Goal: Communication & Community: Answer question/provide support

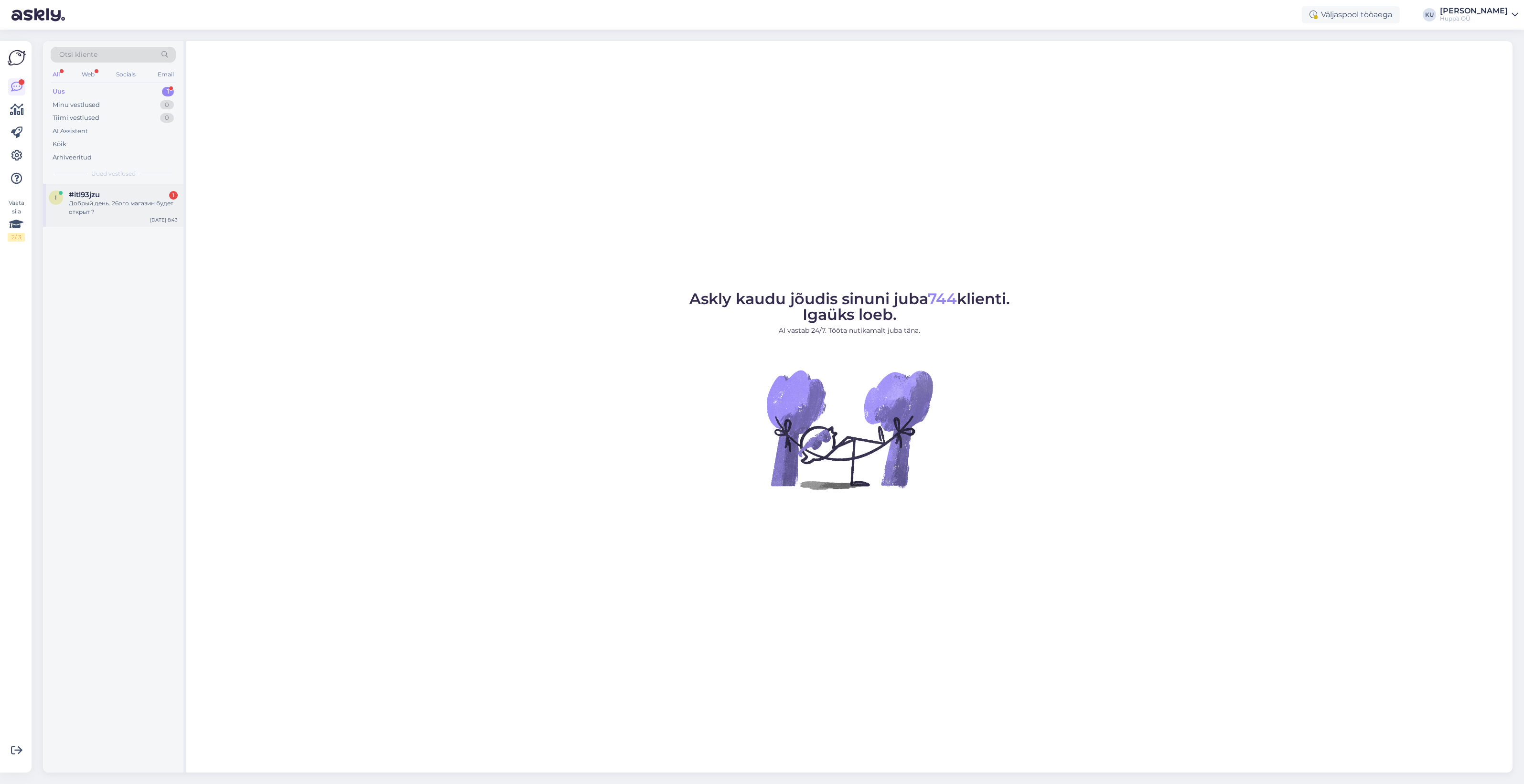
click at [108, 208] on div "Добрый день. 26ого магазин будет открыт ?" at bounding box center [123, 208] width 109 height 17
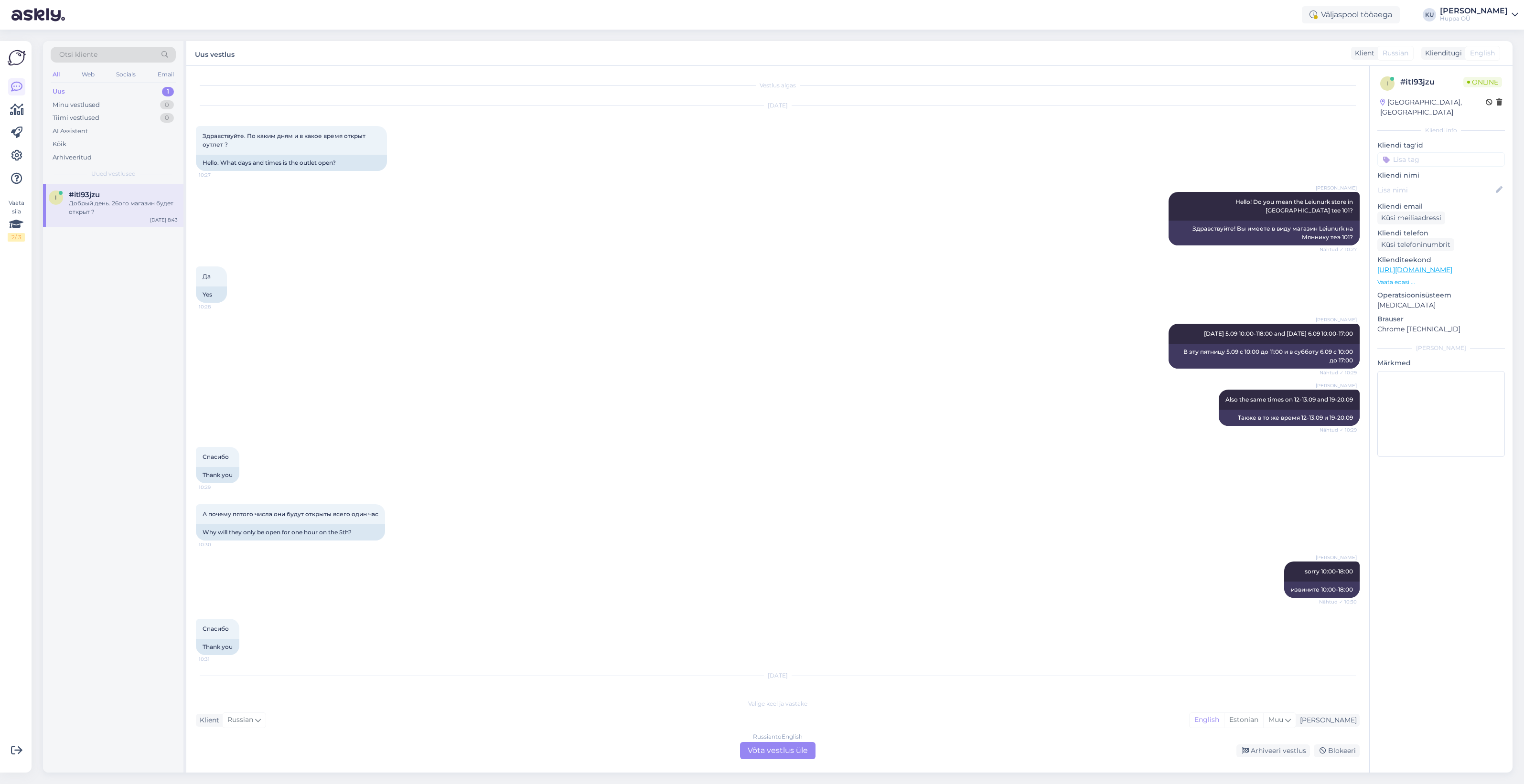
scroll to position [48, 0]
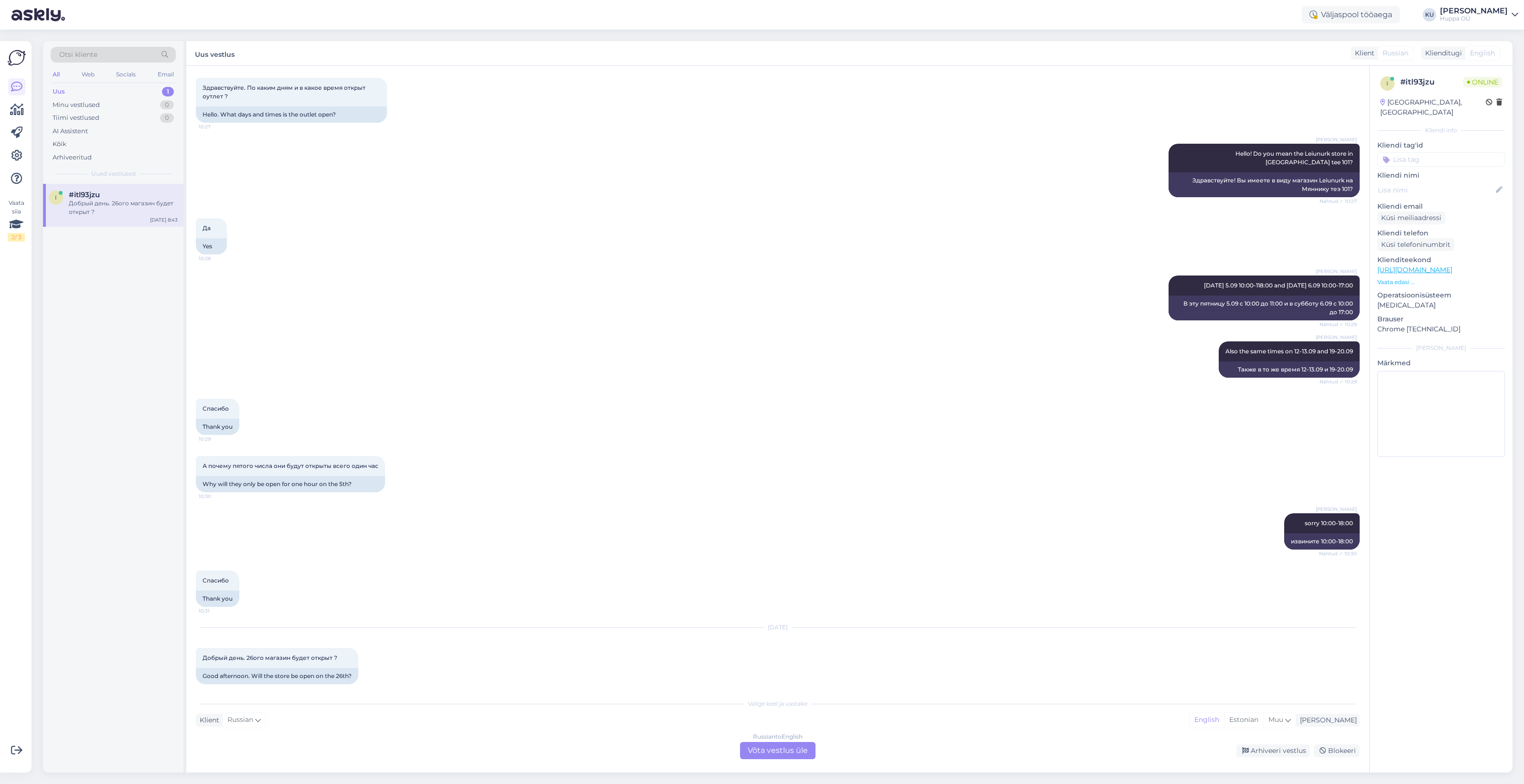
click at [762, 753] on div "Russian to English Võta vestlus üle" at bounding box center [778, 750] width 76 height 17
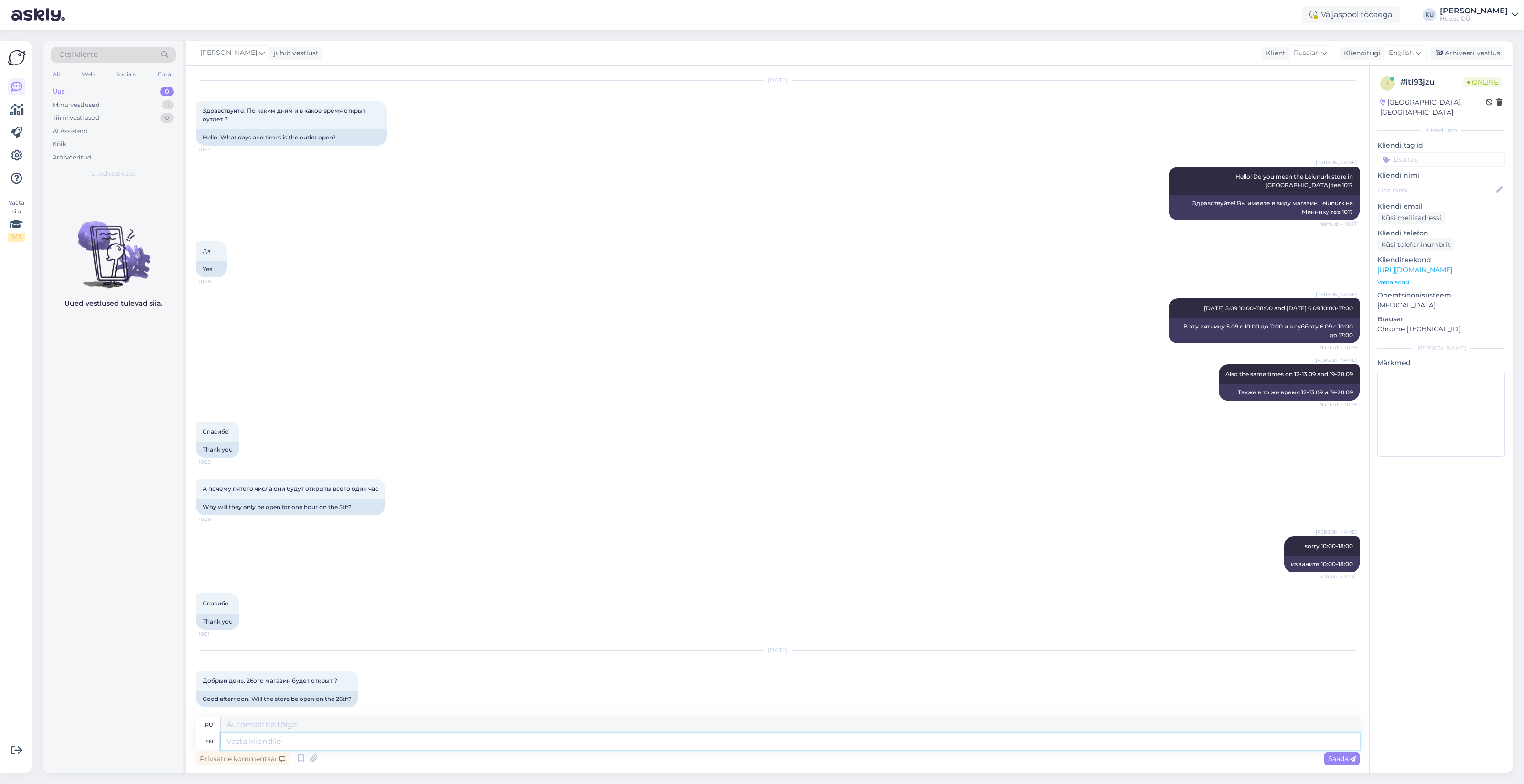
click at [414, 739] on textarea at bounding box center [790, 741] width 1139 height 16
type textarea "Hello"
type textarea "Ад"
type textarea "Hello!"
type textarea "Привет!"
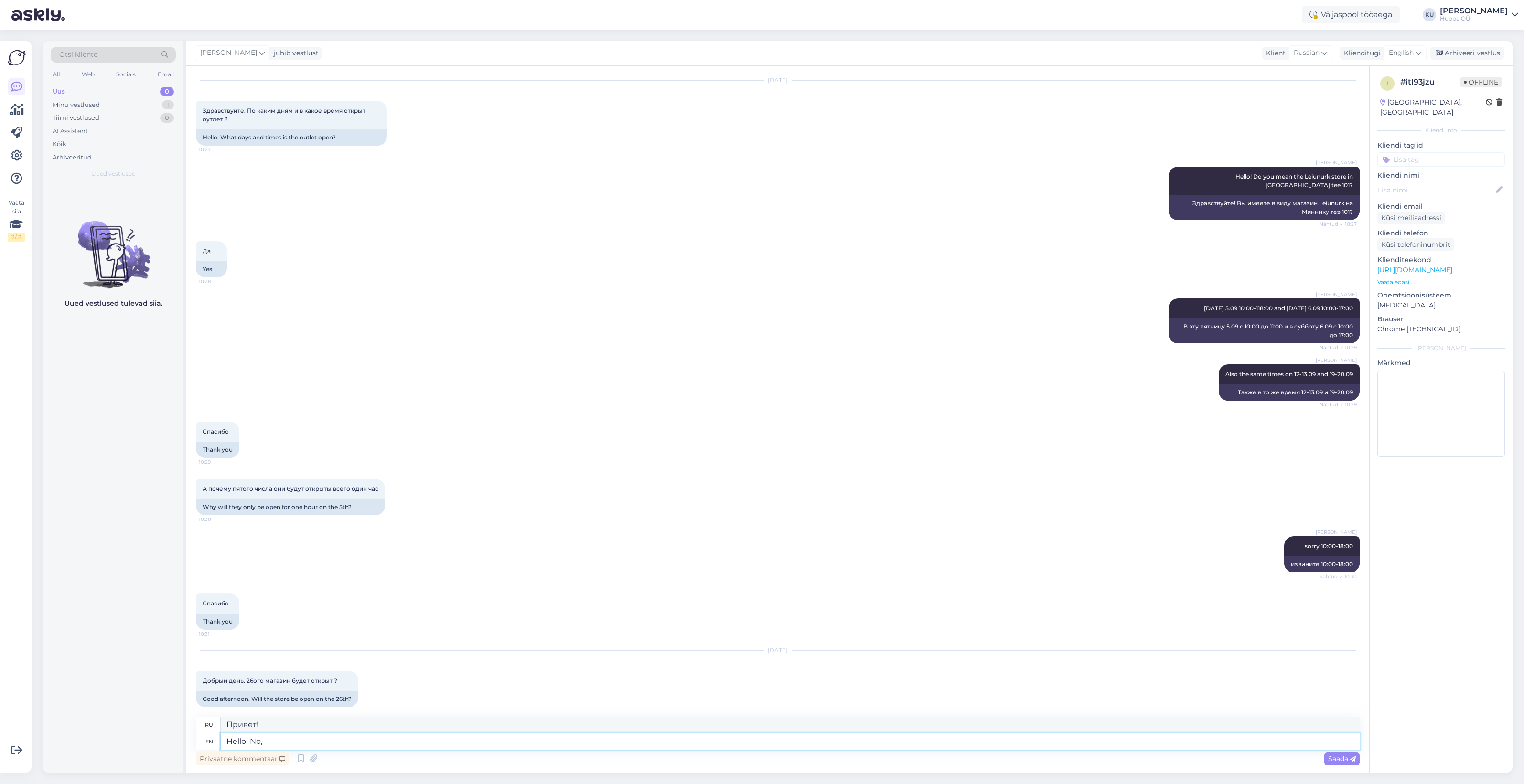
type textarea "Hello! No, n"
type textarea "Привет! Нет,"
type textarea "Hello! No, next o"
type textarea "Привет! Нет, следующий."
type textarea "Hello! No, next openng ti"
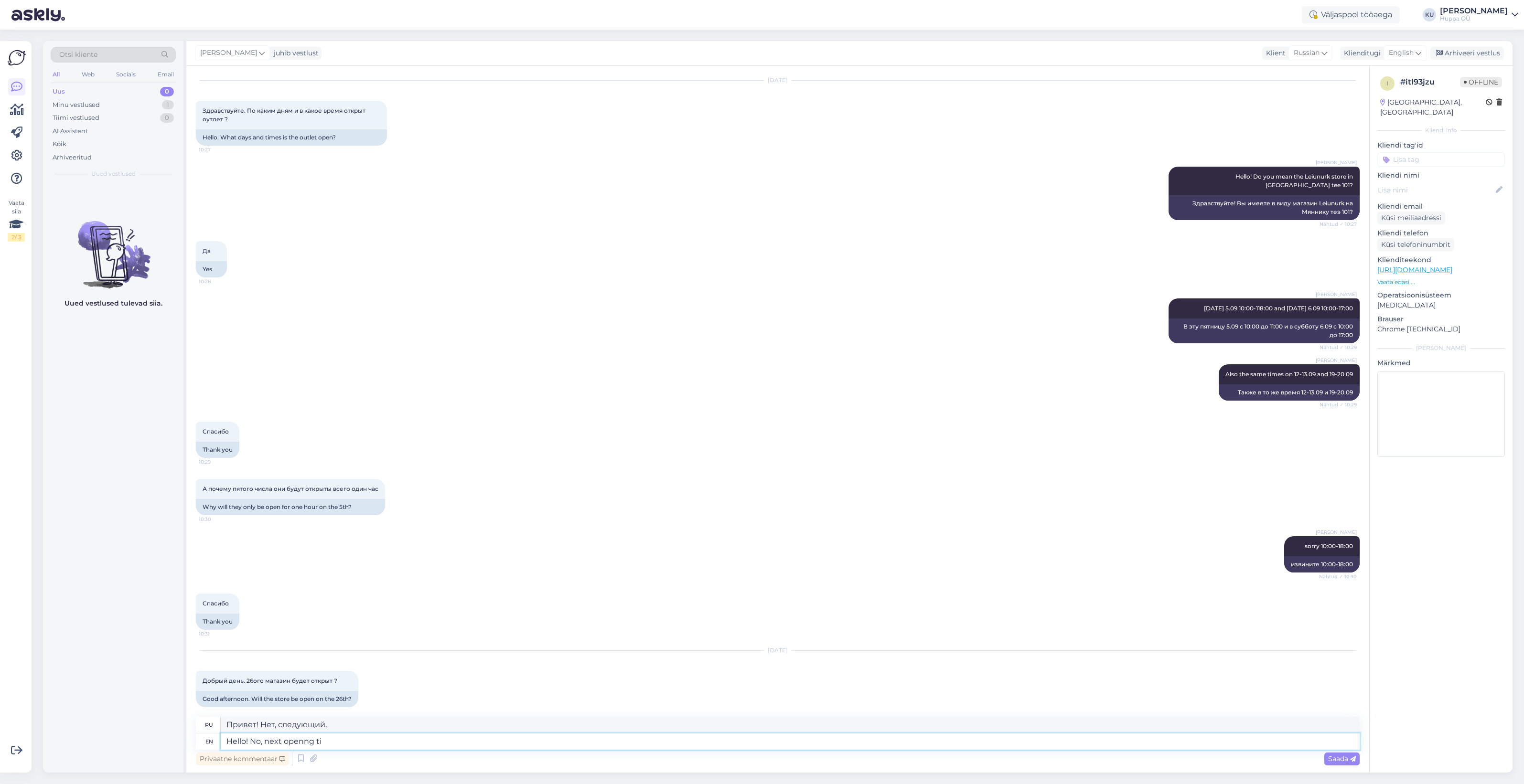
type textarea "Здравствуйте! Нет, следующее открытие."
type textarea "Hello! No, next openi"
type textarea "Привет! Нет, следующее открытие."
type textarea "Hello! No, next opening ti"
type textarea "Здравствуйте! Нет, следующее открытие."
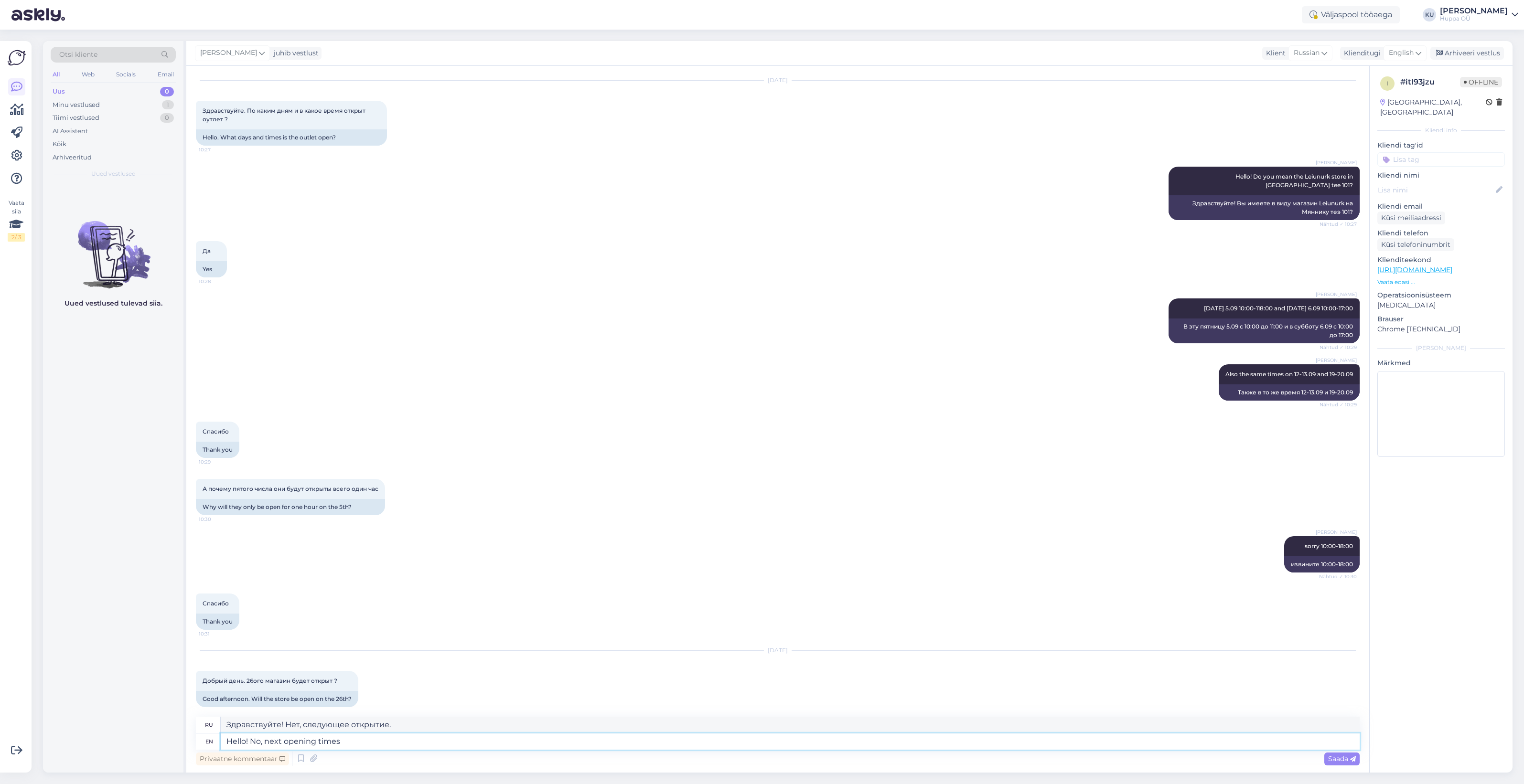
type textarea "Hello! No, next opening times a"
type textarea "Здравствуйте! Нет, следующее время работы"
type textarea "Hello! No, next opening times are"
type textarea "Здравствуйте! Нет, следующее время работы:"
type textarea "Hello! No, next opening times are 10.-11.10"
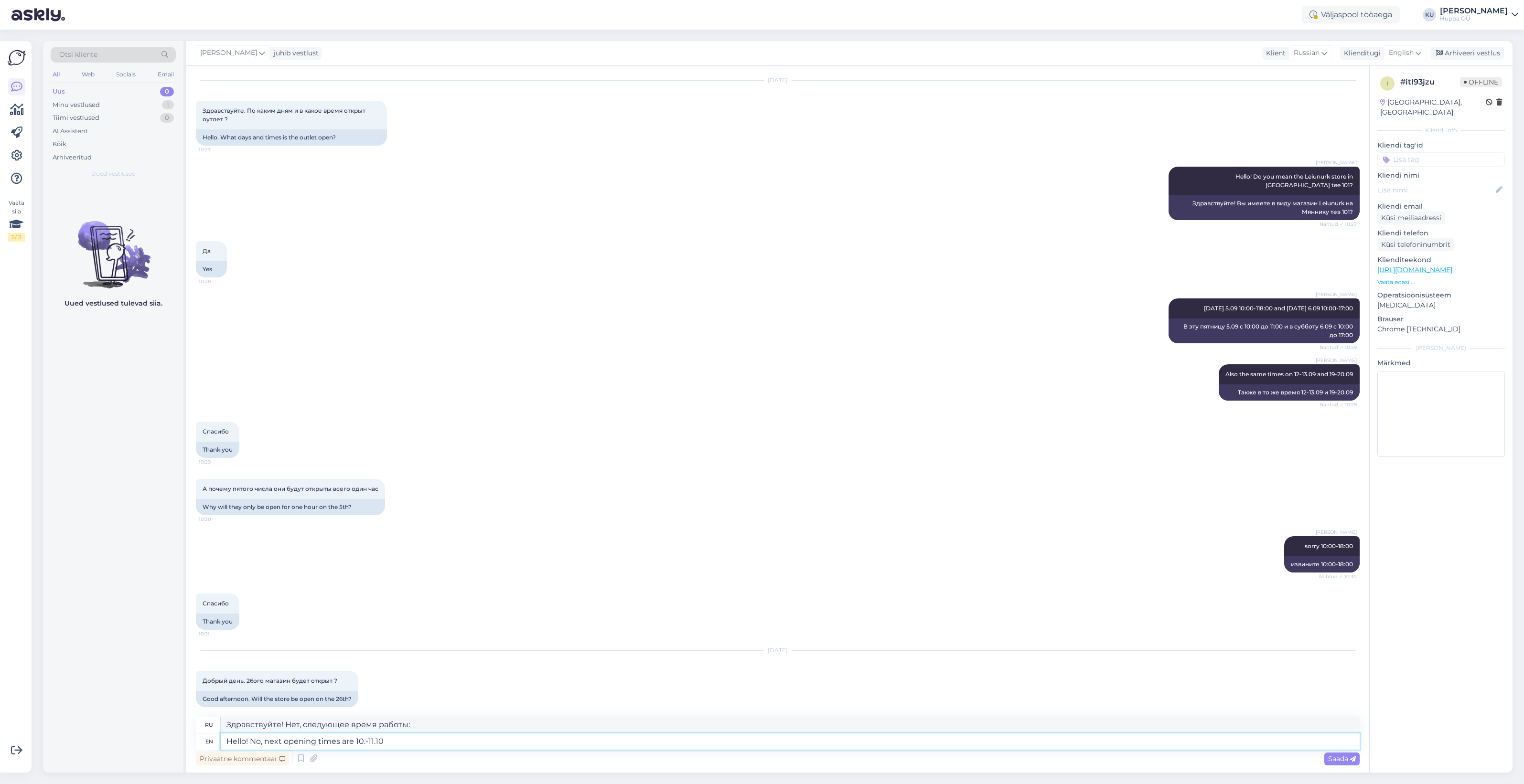
type textarea "Здравствуйте! Нет, следующее время работы 10.-11.10"
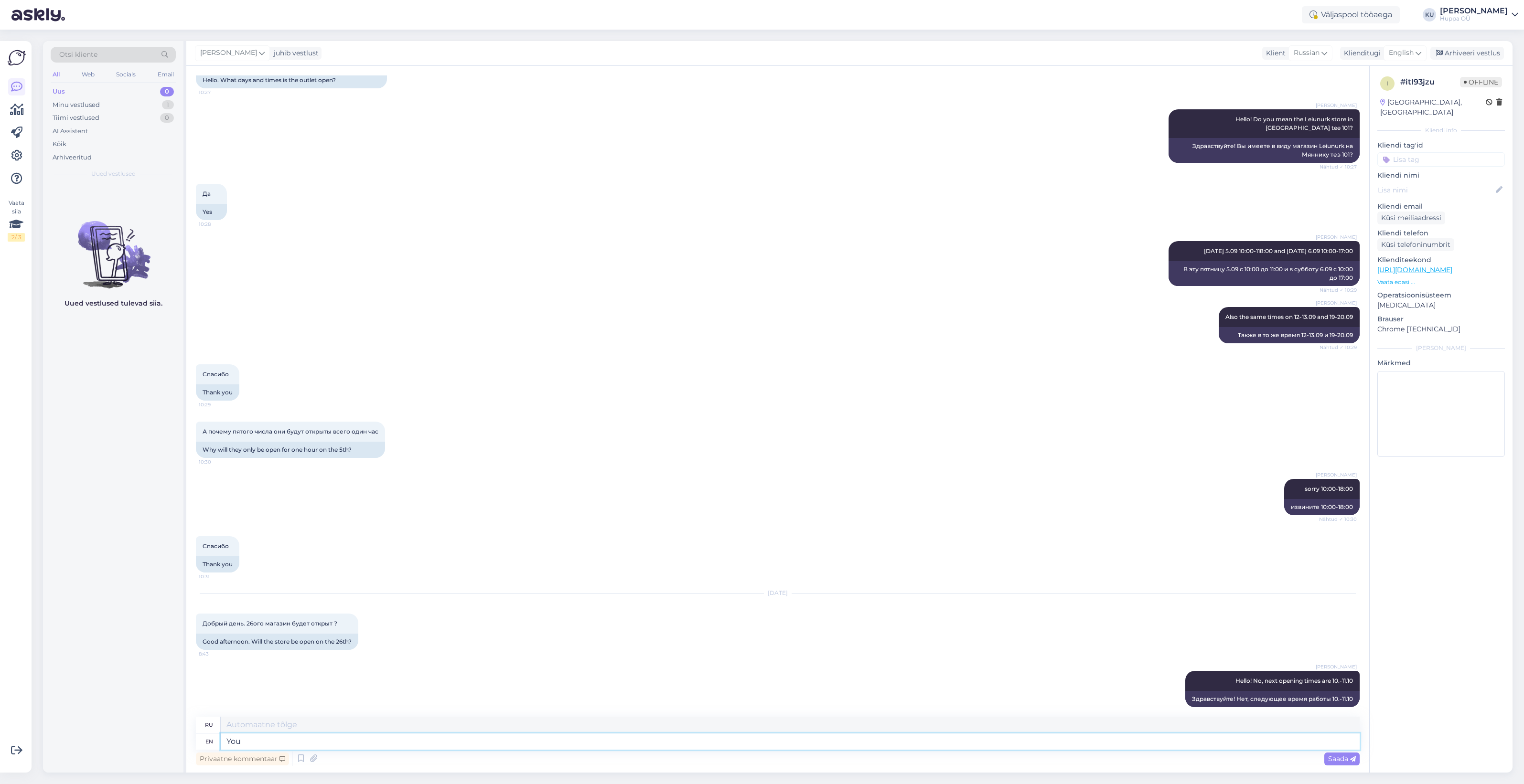
type textarea "You c"
type textarea "Ты"
type textarea "You can c"
type textarea "Ты можешь"
type textarea "You can check i"
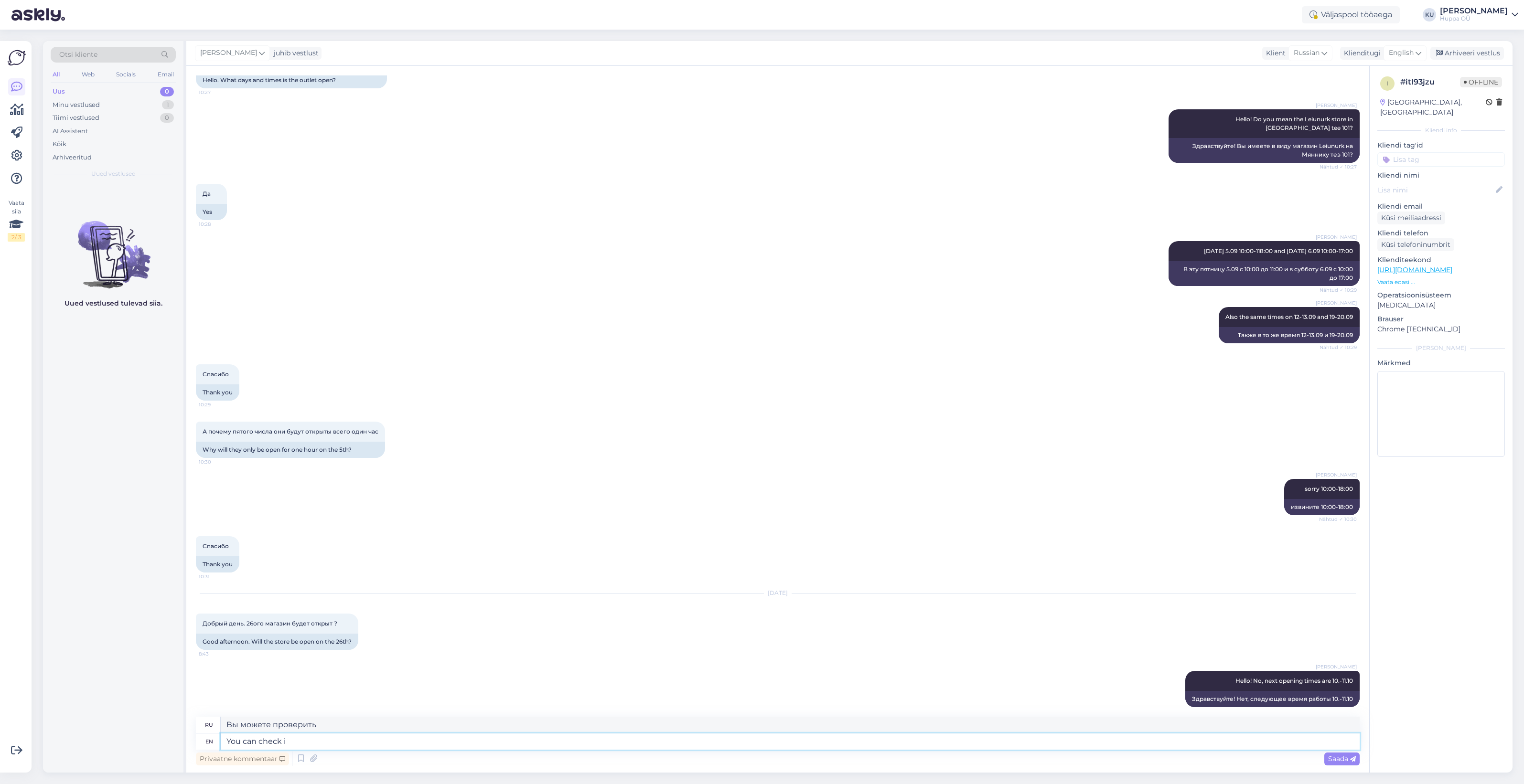
type textarea "Вы можете проверить меня"
type textarea "You can check in"
type textarea "Вы можете зарегистрироваться"
type textarea "You can check in google"
type textarea "Вы можете проверить в Google"
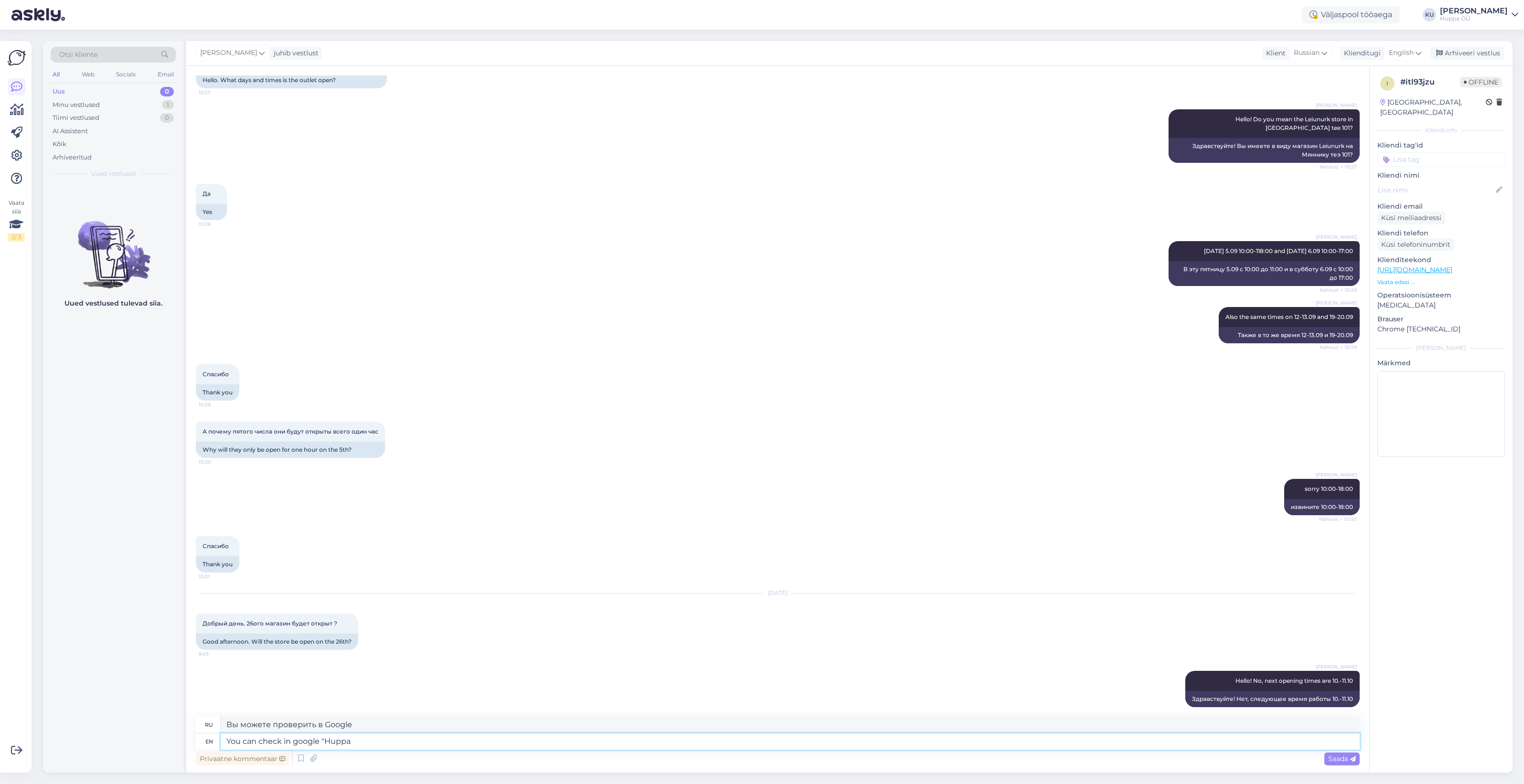
type textarea "You can check in google "Huppa L"
type textarea "Вы можете проверить в Google "Huppa"
type textarea "You can check in google "Huppa Leiunurk" t"
type textarea "Вы можете проверить в Google "Huppa Leiunurk""
type textarea "You can check in google "Huppa Leiunurk" there i"
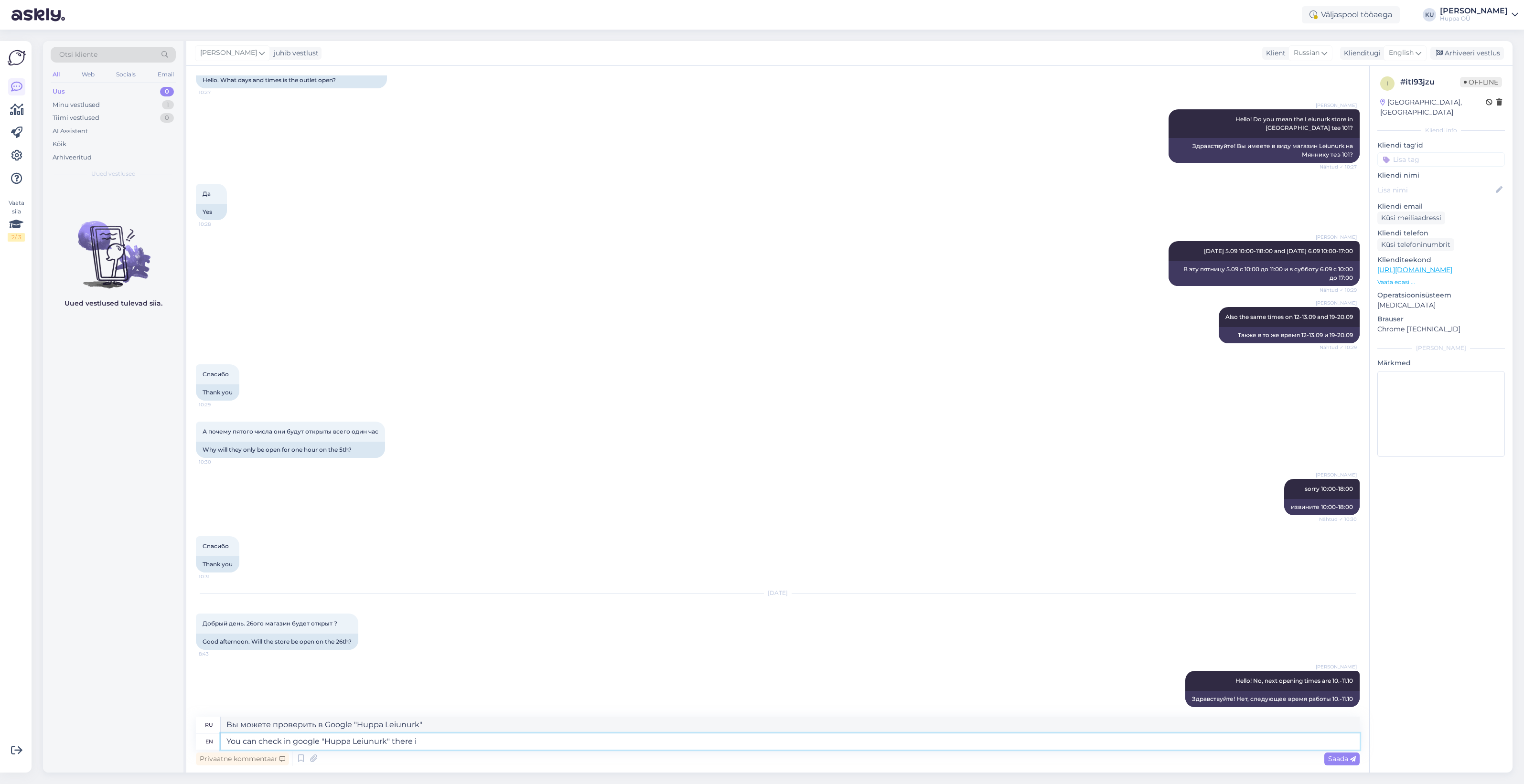
type textarea "Вы можете проверить в Google "Huppa Leiunurk" там"
type textarea "You can check in google "Huppa Leiunurk" there is p"
type textarea "Вы можете проверить в Google "Huppa Leiunurk", есть ли там"
type textarea "You can check in google "Huppa Leiunurk" there is photo"
type textarea "Можете поискать в Google "Huppa Leiunurk", там есть фото."
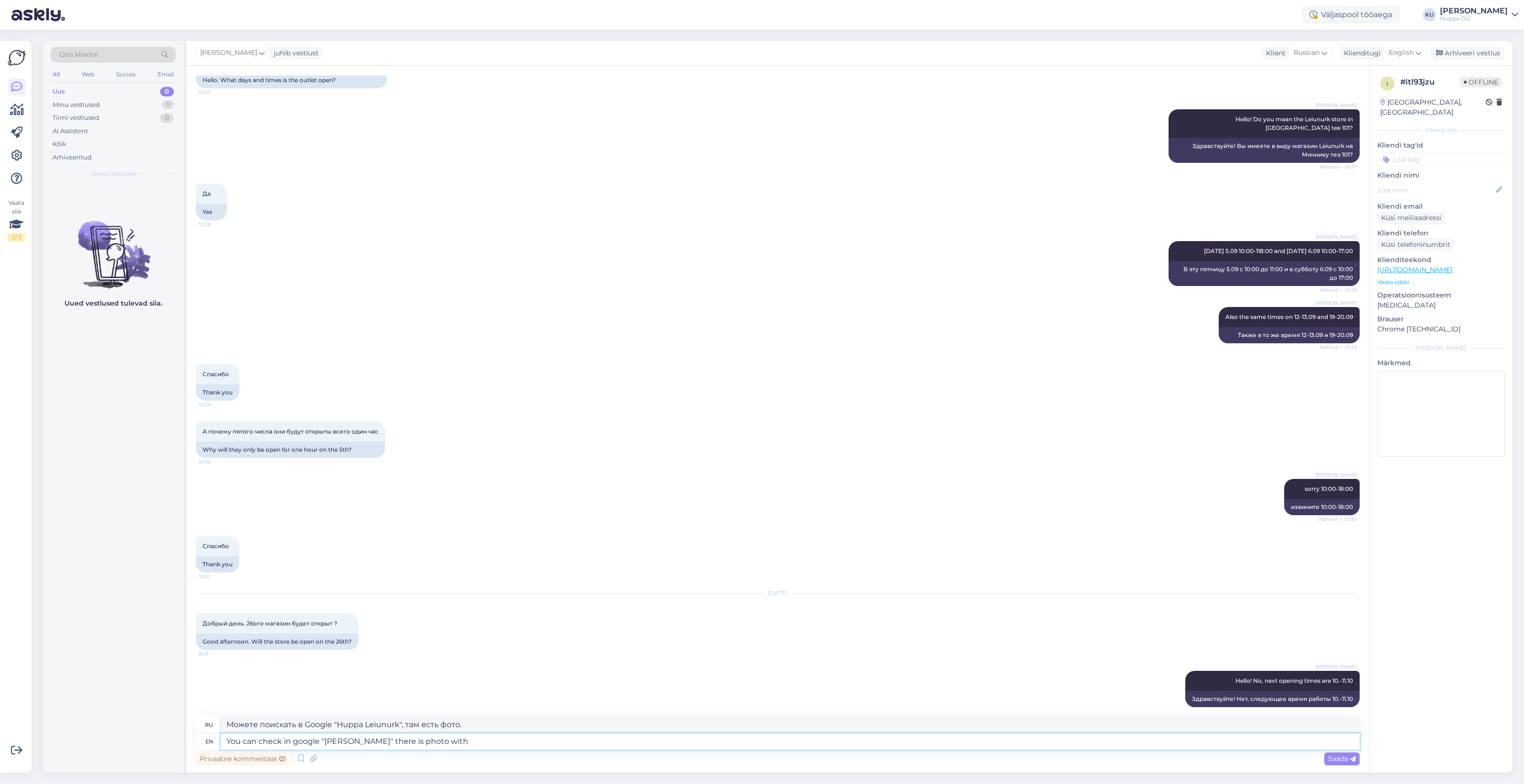
type textarea "You can check in google "Huppa Leiunurk" there is photo with a"
type textarea "Вы можете проверить в Google "Huppa Leiunurk", там есть фотография"
type textarea "You can check in google "Huppa Leiunurk" there is photo with all th"
type textarea "Вы можете проверить в Google "Huppa Leiunurk", там есть фото со всеми"
type textarea "You can check in google "Huppa Leiunurk" there is photo with all the October's"
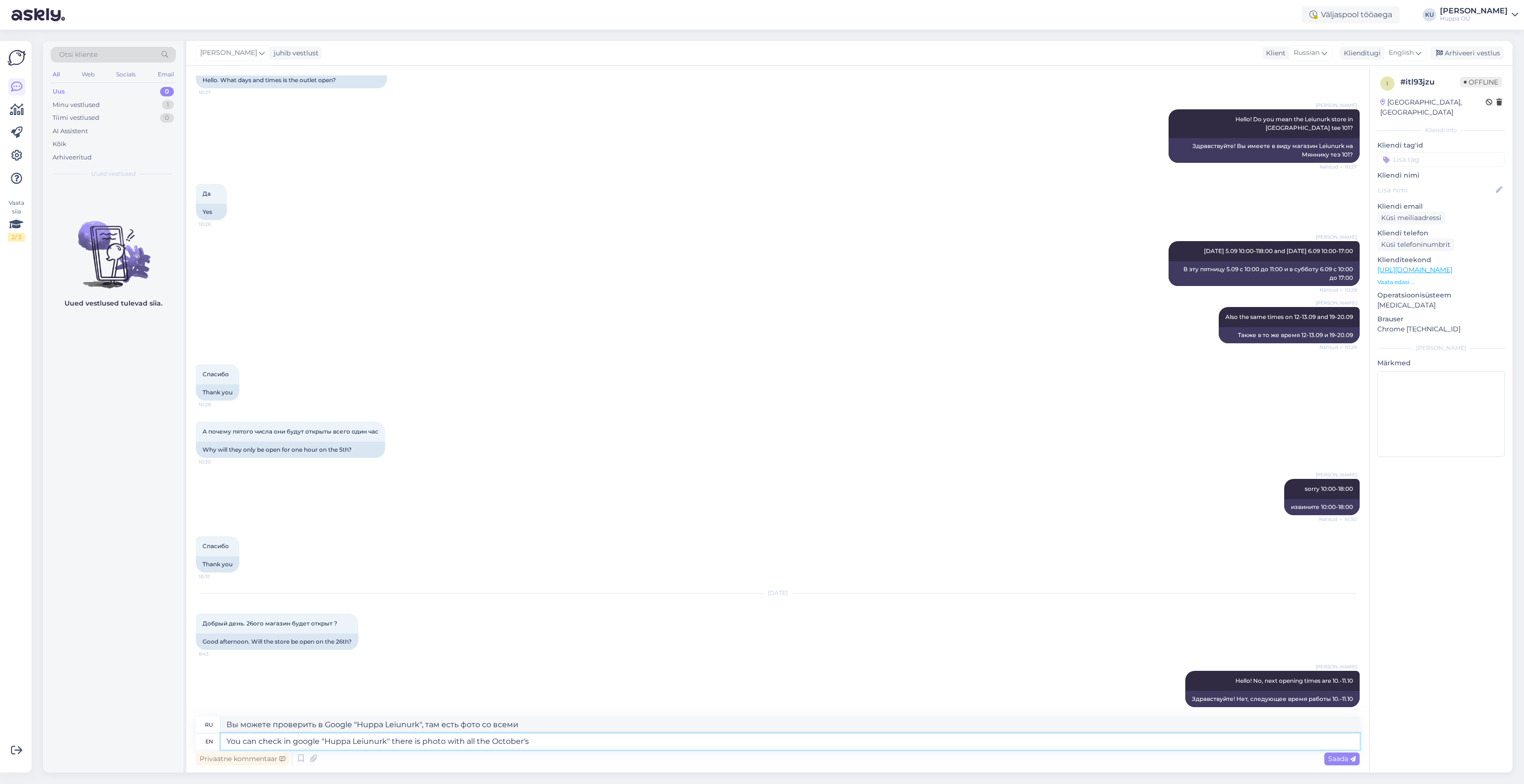
type textarea "Вы можете проверить в Google "Huppa Leiunurk", там есть фото со всеми октябрьск…"
type textarea "You can check in google "Huppa Leiunurk" there is photo with all the October's …"
type textarea "Вы можете поискать в Google "Huppa Leiunurk", там есть фотографии со всех октяб…"
type textarea "You can check in google "[PERSON_NAME]" there is photo with all the October's o…"
type textarea "Вы можете поискать в Google «Huppa Leiunurk», там есть фото со всеми часами раб…"
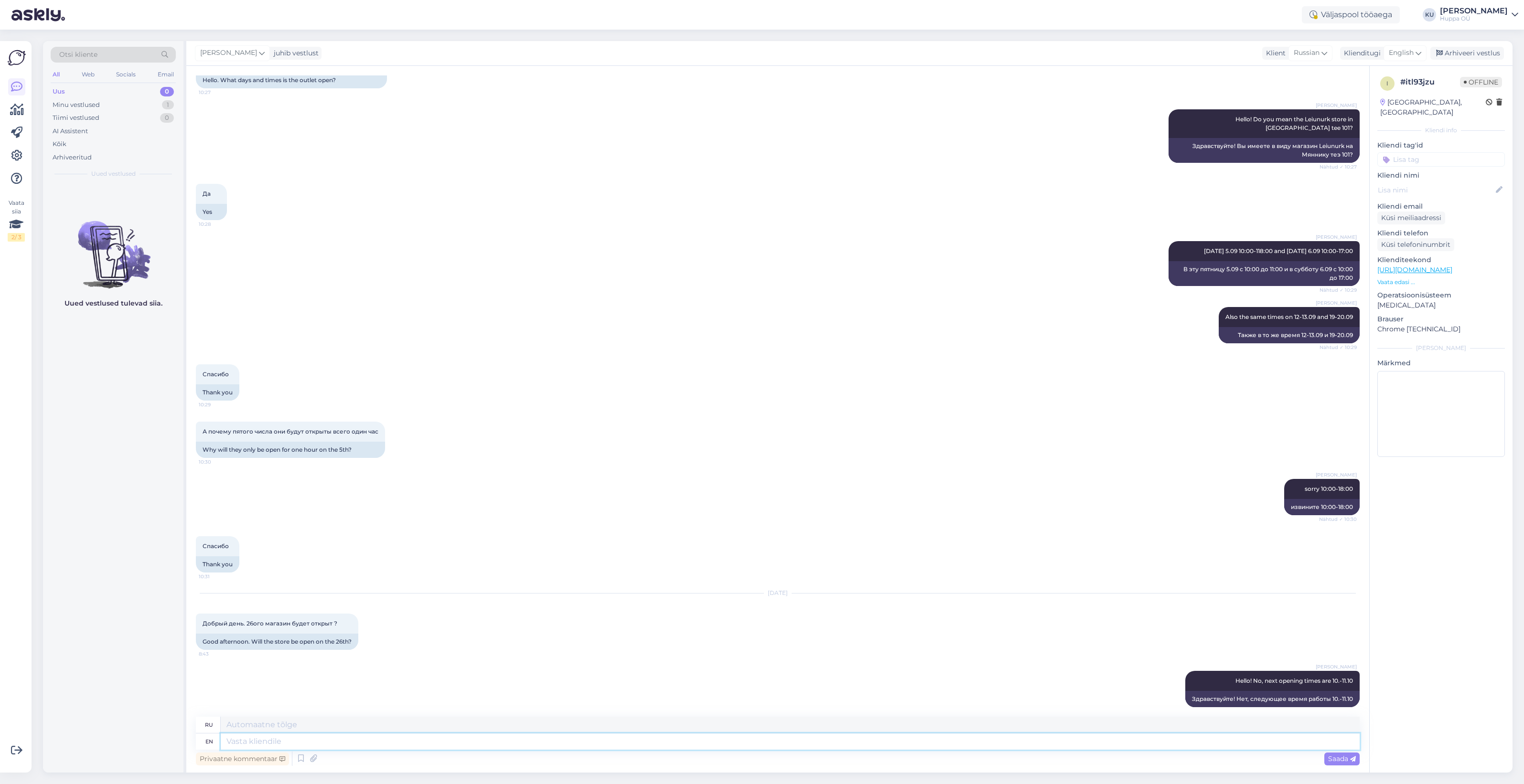
scroll to position [157, 0]
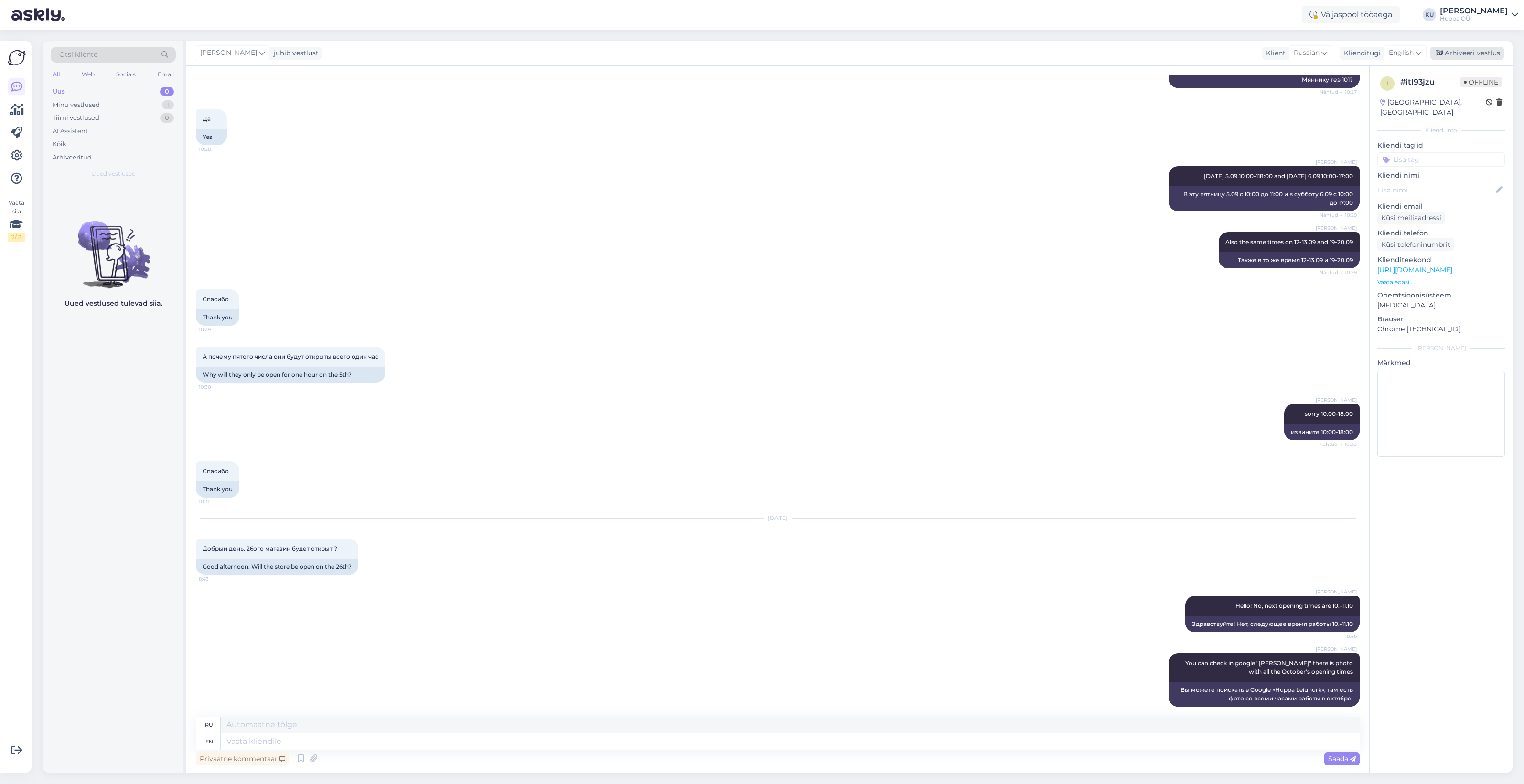
click at [1477, 51] on div "Arhiveeri vestlus" at bounding box center [1467, 53] width 73 height 13
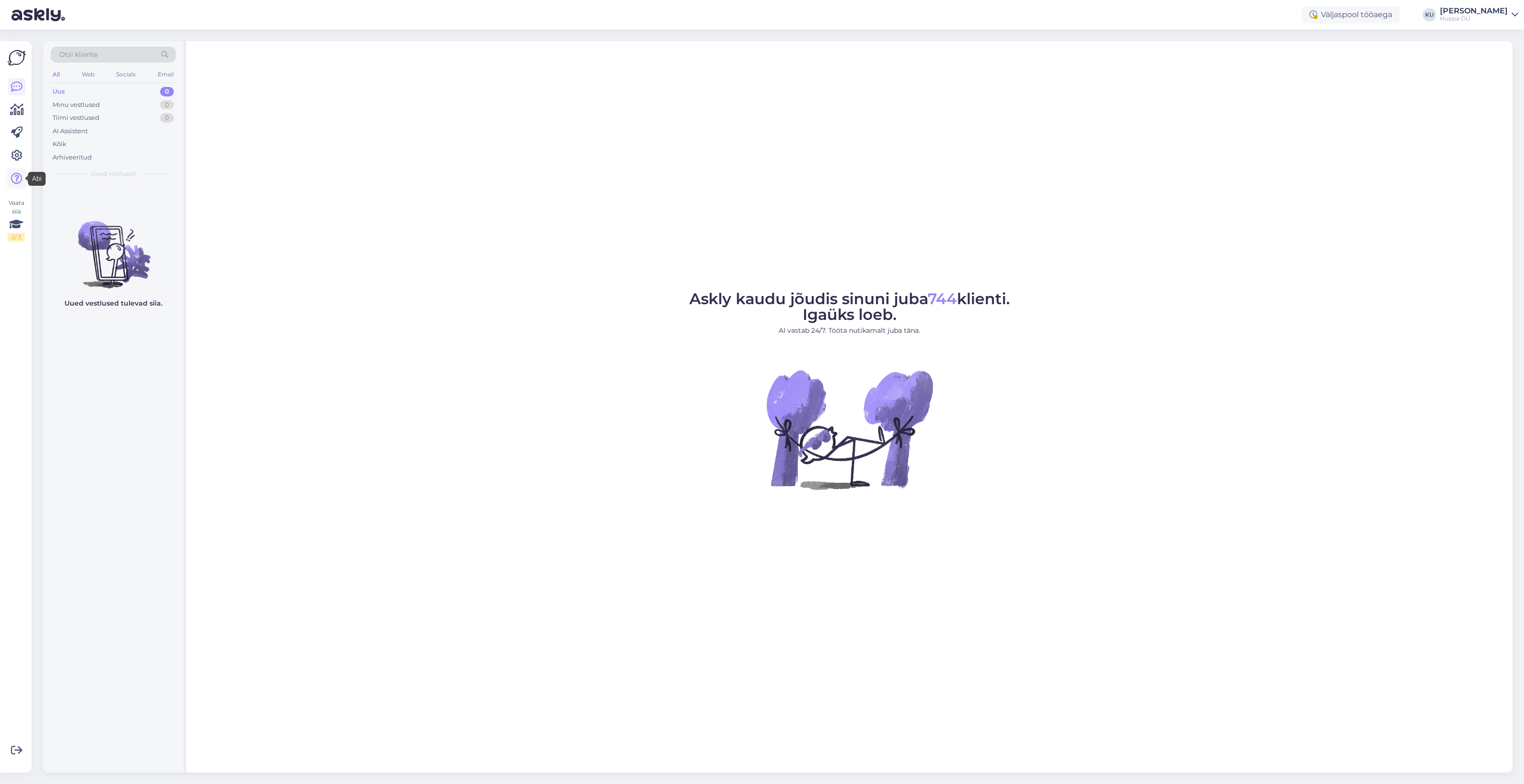
click at [21, 182] on icon at bounding box center [17, 178] width 11 height 11
